Goal: Check status: Check status

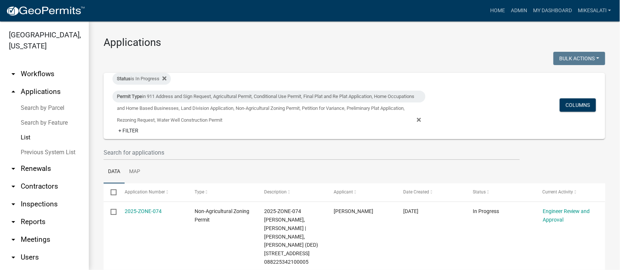
scroll to position [45, 0]
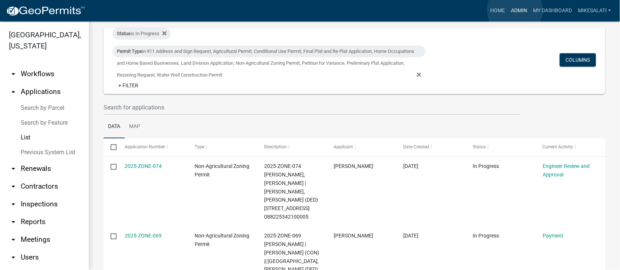
click at [515, 10] on link "Admin" at bounding box center [519, 11] width 22 height 14
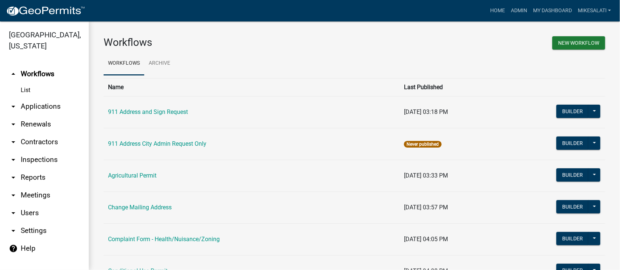
click at [34, 98] on link "arrow_drop_down Applications" at bounding box center [44, 107] width 89 height 18
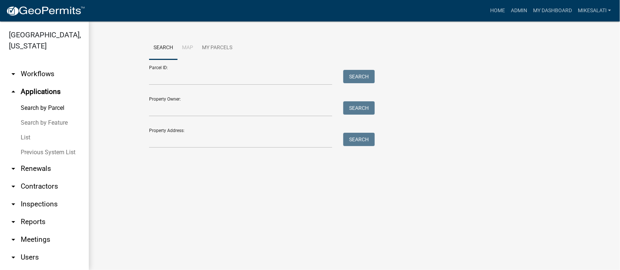
click at [23, 130] on link "List" at bounding box center [44, 137] width 89 height 15
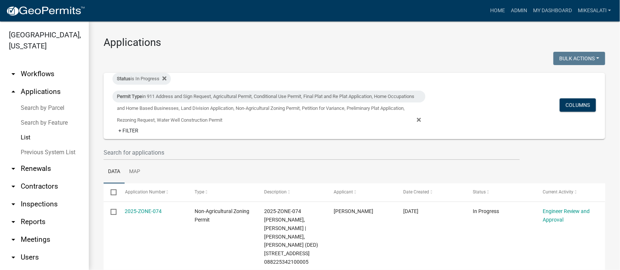
click at [33, 101] on link "Search by Parcel" at bounding box center [44, 108] width 89 height 15
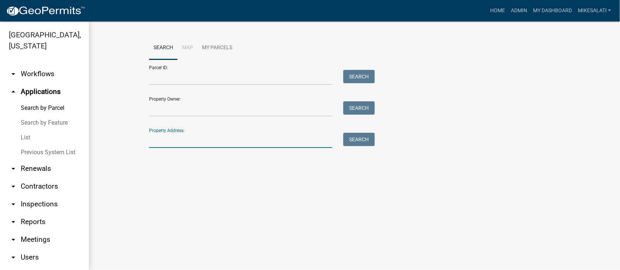
click at [157, 141] on input "Property Address:" at bounding box center [240, 140] width 183 height 15
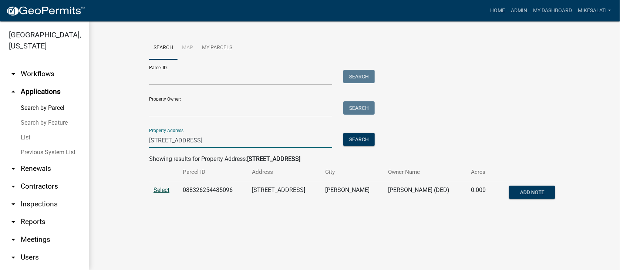
type input "415 1st ave"
click at [159, 189] on span "Select" at bounding box center [161, 189] width 16 height 7
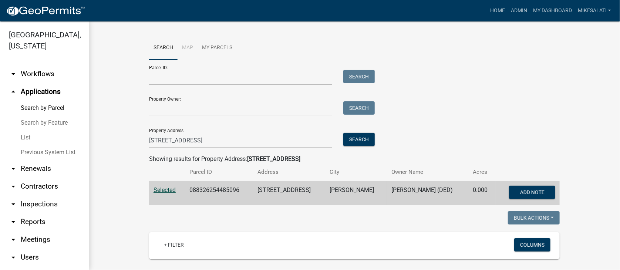
click at [162, 188] on span "Selected" at bounding box center [164, 189] width 22 height 7
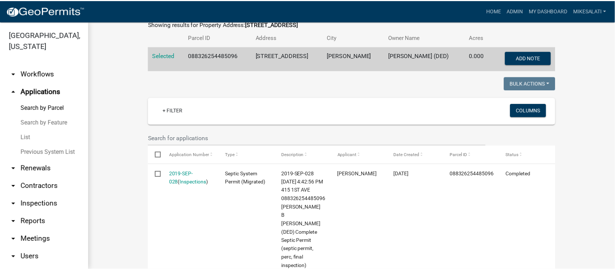
scroll to position [148, 0]
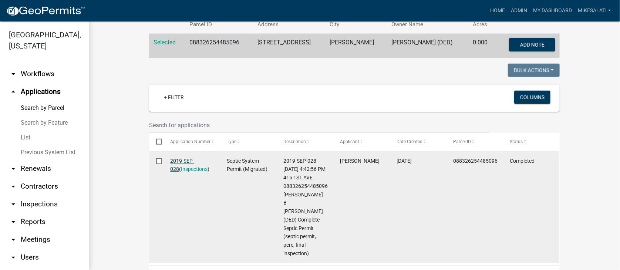
click at [174, 159] on link "2019-SEP-028" at bounding box center [183, 165] width 24 height 14
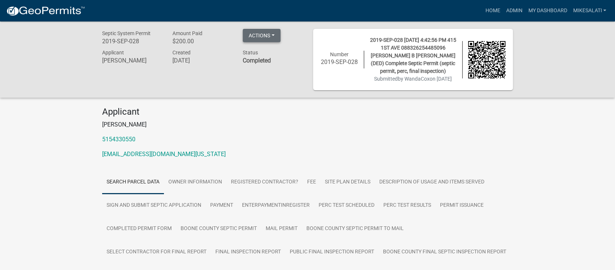
click at [262, 34] on button "Actions" at bounding box center [262, 35] width 38 height 13
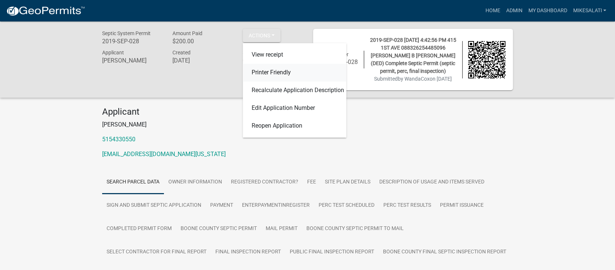
click at [266, 74] on link "Printer Friendly" at bounding box center [295, 73] width 104 height 18
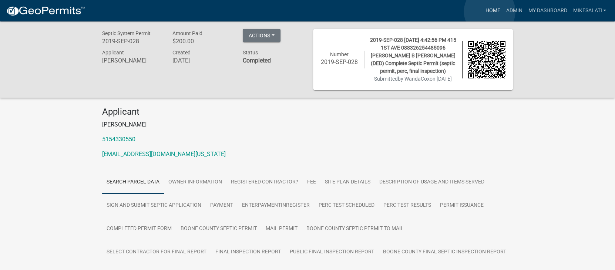
click at [489, 11] on link "Home" at bounding box center [492, 11] width 21 height 14
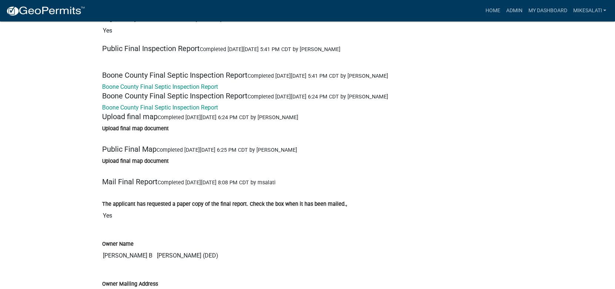
scroll to position [3547, 0]
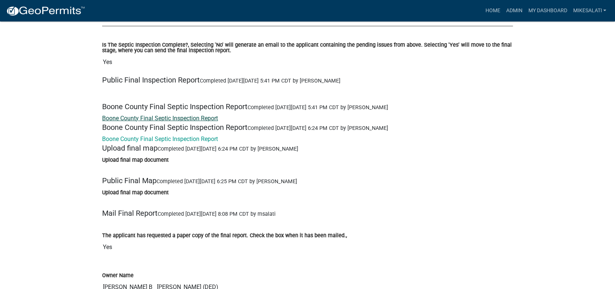
click at [159, 122] on link "Boone County Final Septic Inspection Report" at bounding box center [160, 118] width 116 height 7
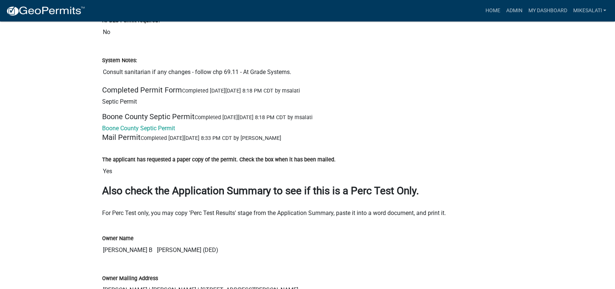
scroll to position [2881, 0]
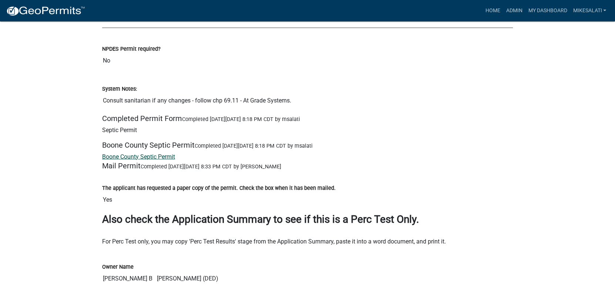
click at [127, 159] on link "Boone County Septic Permit" at bounding box center [138, 156] width 73 height 7
